Goal: Information Seeking & Learning: Check status

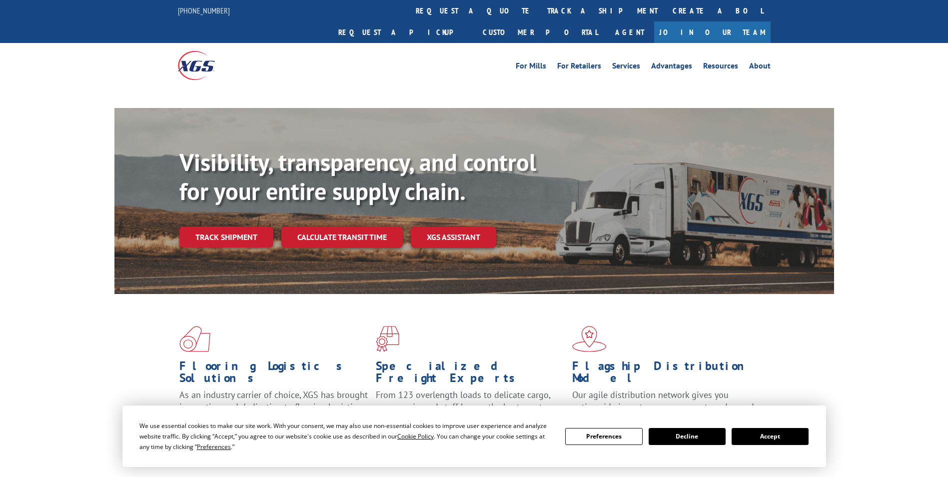
click at [791, 436] on button "Accept" at bounding box center [770, 436] width 77 height 17
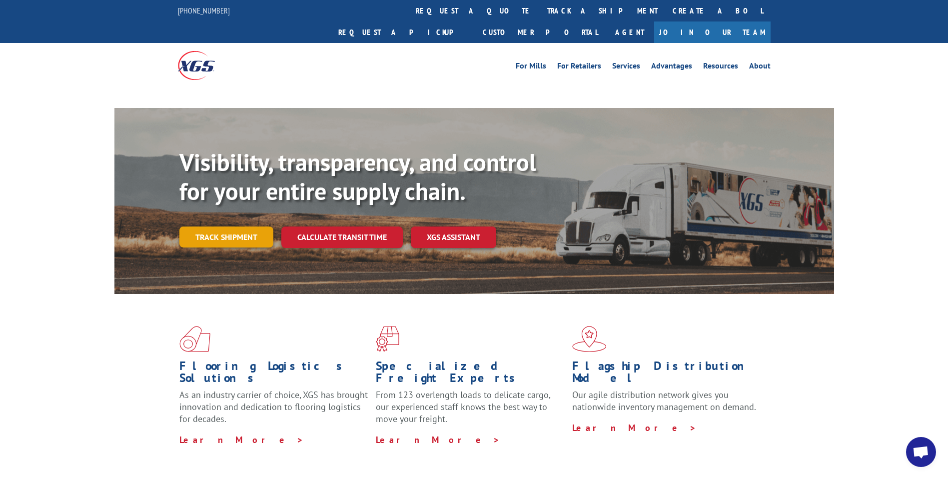
click at [248, 226] on link "Track shipment" at bounding box center [226, 236] width 94 height 21
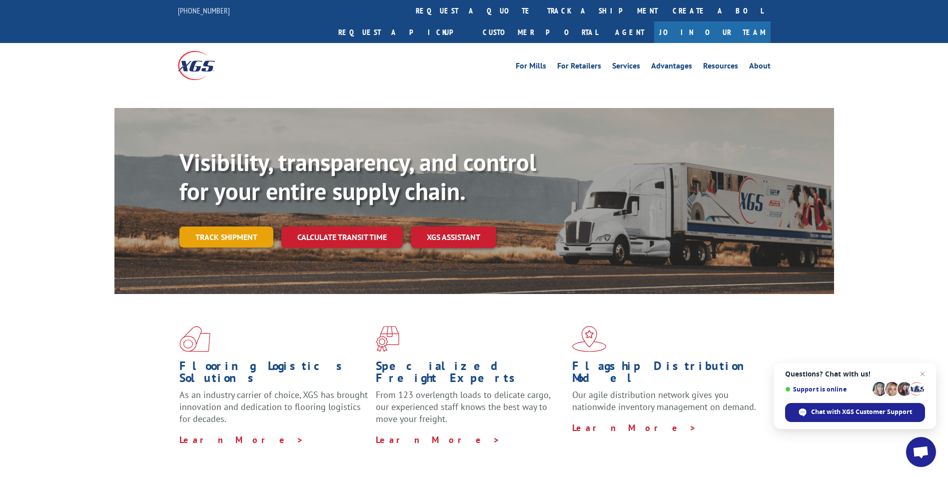
click at [210, 226] on link "Track shipment" at bounding box center [226, 236] width 94 height 21
click at [254, 226] on link "Track shipment" at bounding box center [226, 236] width 94 height 21
click at [232, 226] on link "Track shipment" at bounding box center [226, 236] width 94 height 21
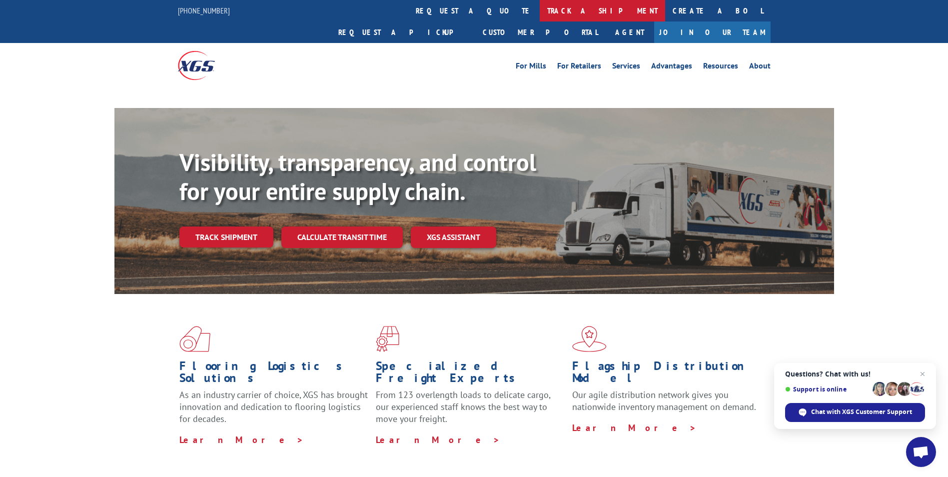
click at [540, 8] on link "track a shipment" at bounding box center [602, 10] width 125 height 21
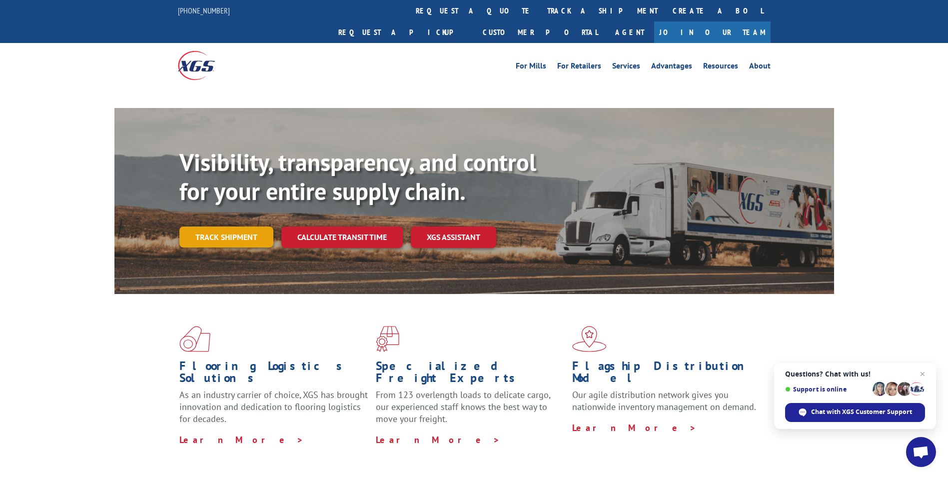
click at [209, 226] on link "Track shipment" at bounding box center [226, 236] width 94 height 21
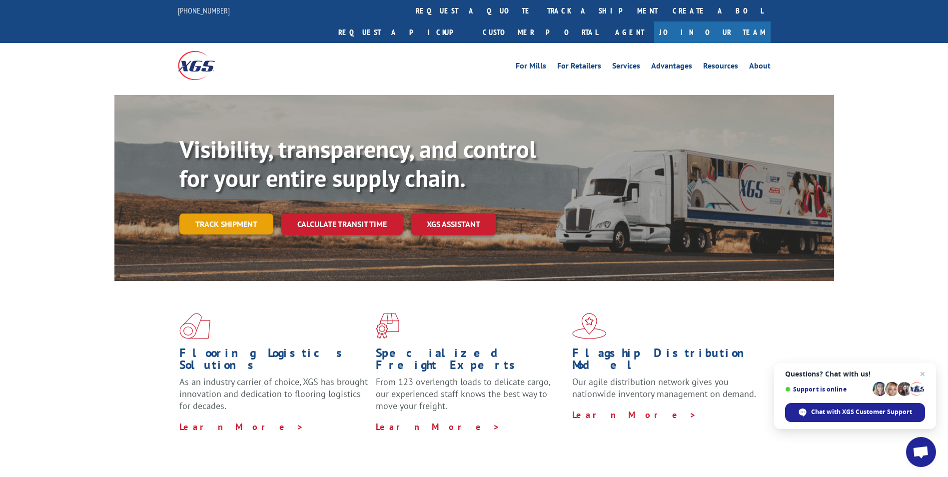
click at [246, 213] on link "Track shipment" at bounding box center [226, 223] width 94 height 21
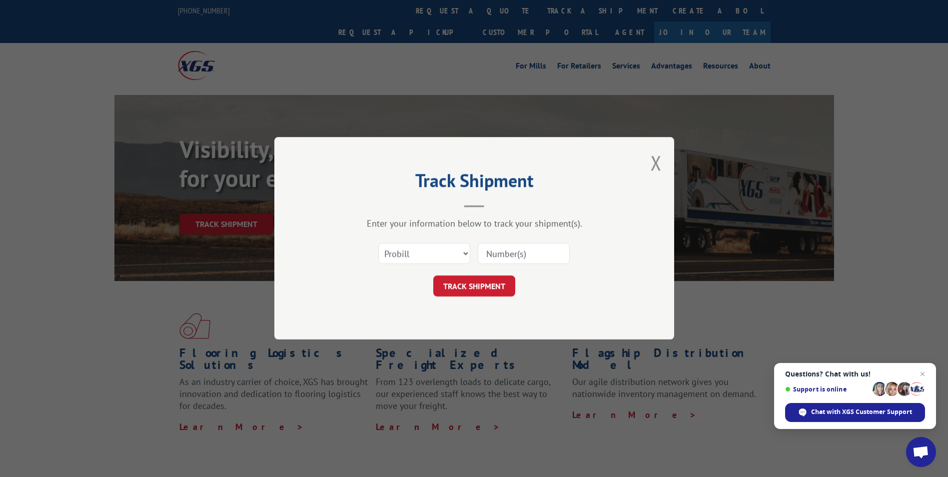
click at [533, 251] on input at bounding box center [524, 253] width 92 height 21
paste input "17229517"
type input "17229517"
click at [495, 288] on button "TRACK SHIPMENT" at bounding box center [474, 286] width 82 height 21
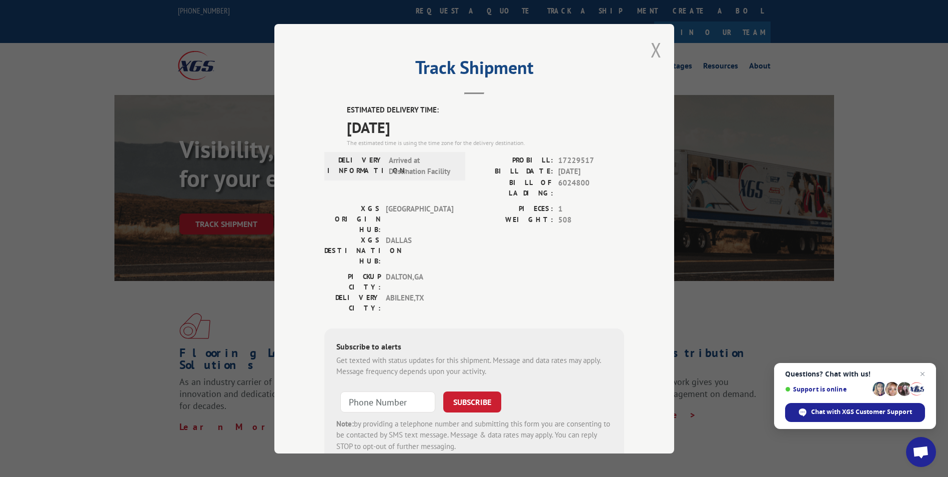
click at [652, 45] on button "Close modal" at bounding box center [656, 49] width 11 height 26
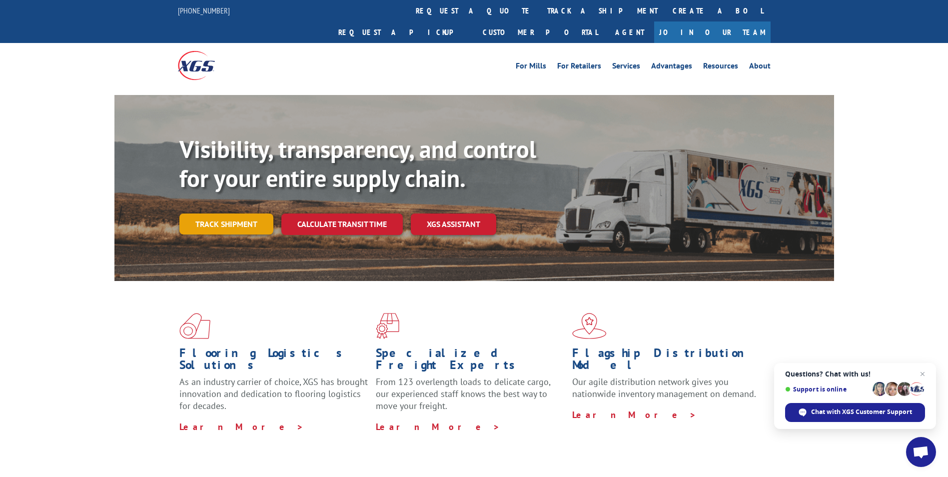
click at [247, 213] on link "Track shipment" at bounding box center [226, 223] width 94 height 21
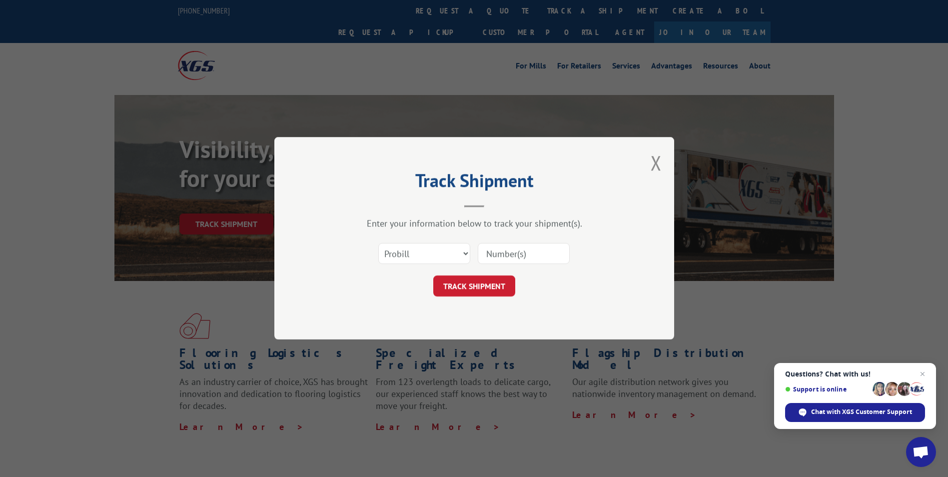
click at [533, 253] on input at bounding box center [524, 253] width 92 height 21
paste input "17229828"
type input "17229828"
click at [491, 283] on button "TRACK SHIPMENT" at bounding box center [474, 286] width 82 height 21
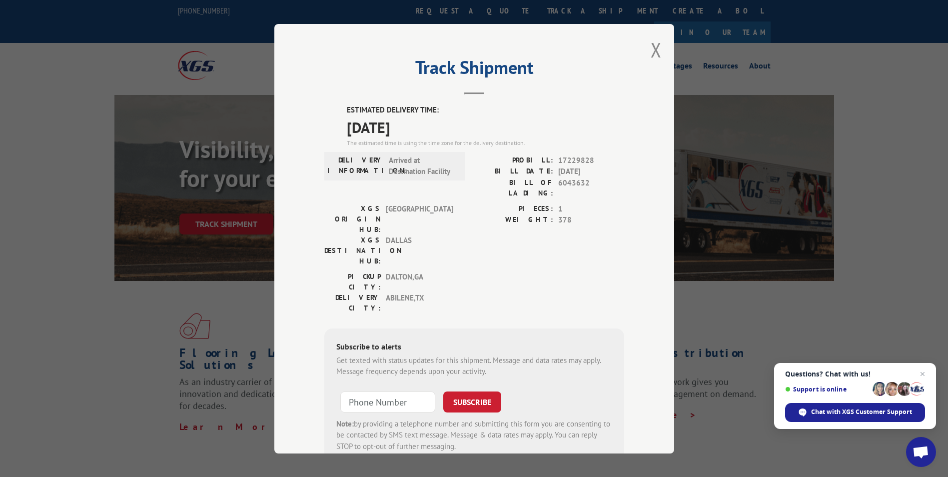
click at [747, 296] on div "Track Shipment ESTIMATED DELIVERY TIME: [DATE] The estimated time is using the …" at bounding box center [474, 238] width 948 height 477
